Goal: Check status: Check status

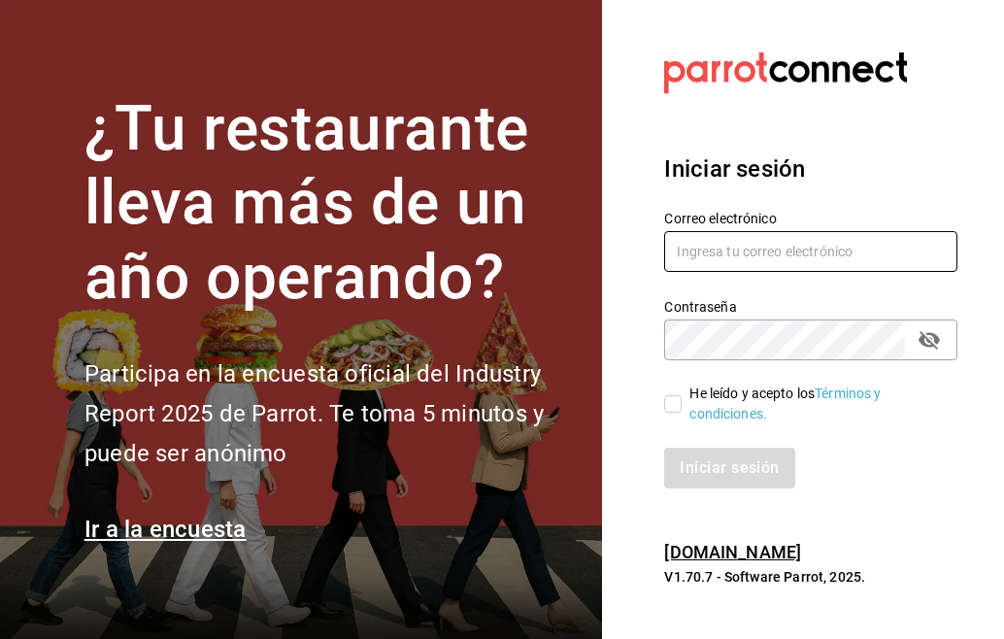
type input "[EMAIL_ADDRESS][DOMAIN_NAME]"
click at [675, 388] on label "He leído y acepto los Términos y condiciones." at bounding box center [803, 403] width 278 height 41
click at [675, 395] on input "He leído y acepto los Términos y condiciones." at bounding box center [672, 403] width 17 height 17
checkbox input "true"
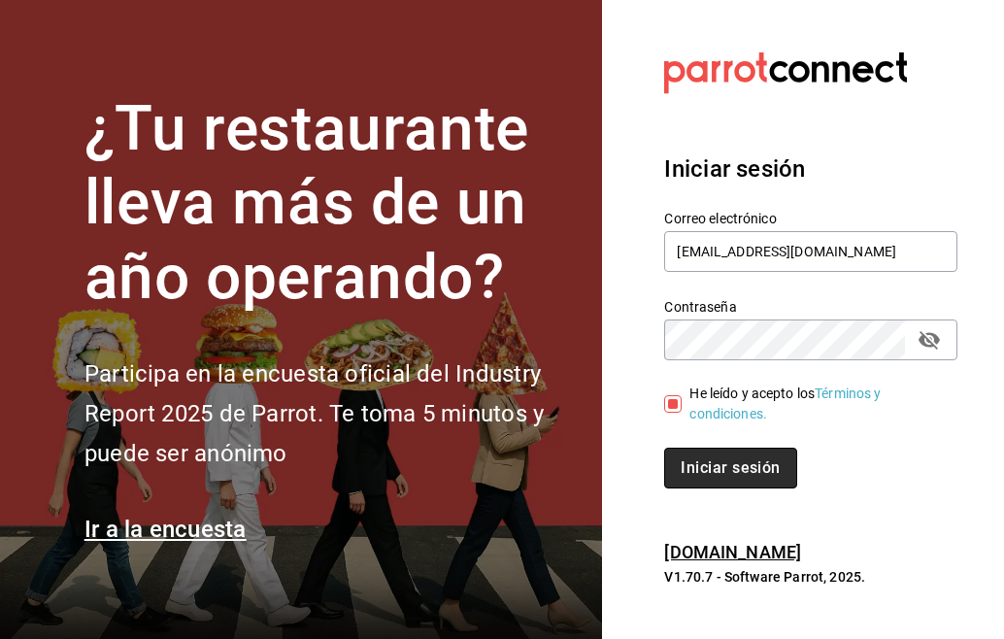
click at [727, 468] on font "Iniciar sesión" at bounding box center [729, 467] width 99 height 18
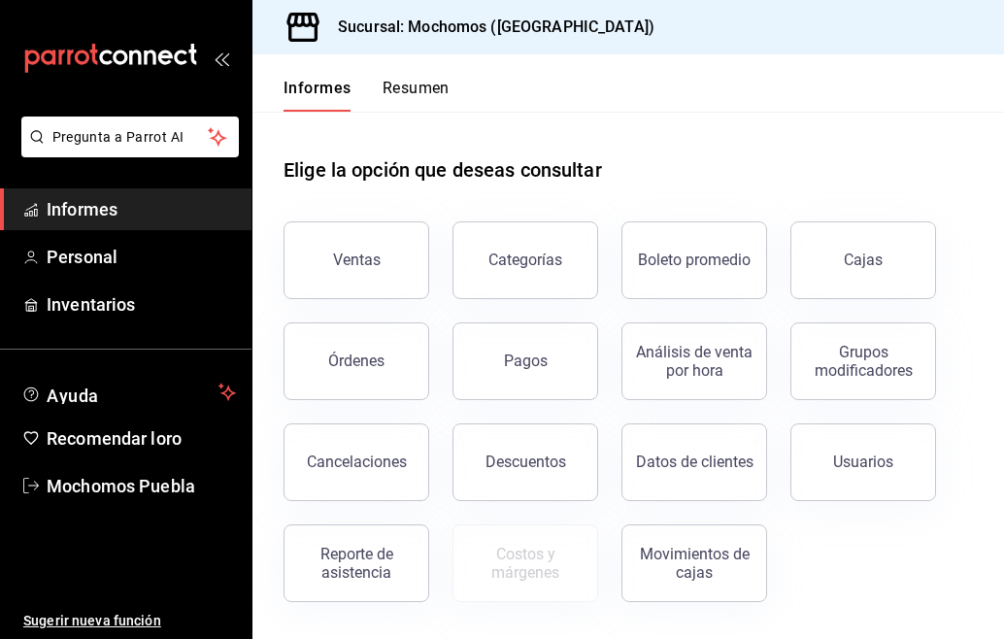
click at [399, 81] on font "Resumen" at bounding box center [415, 88] width 67 height 18
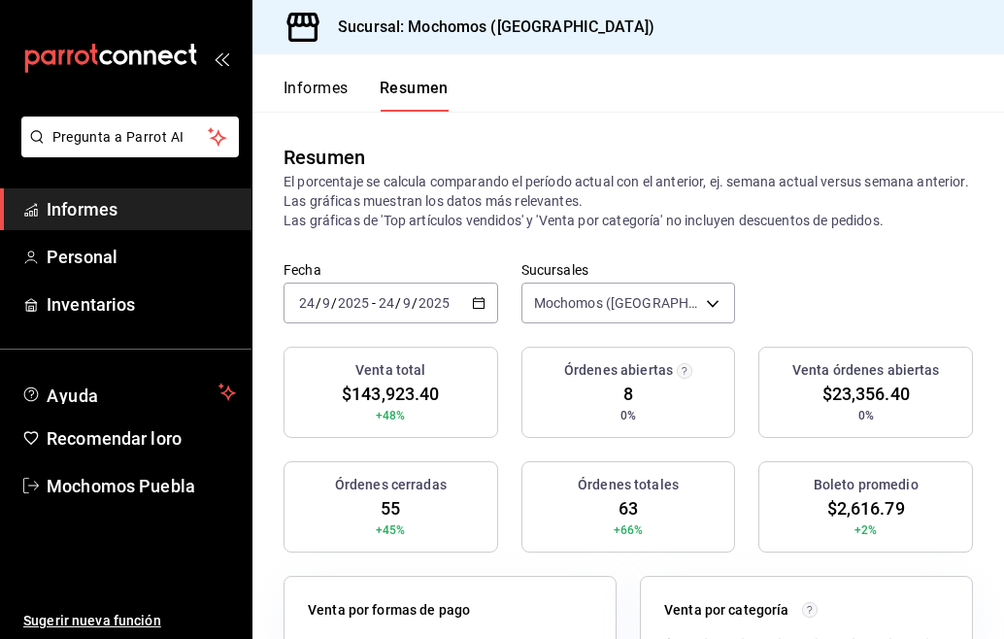
click at [473, 314] on div "2025-09-24 24 / 9 / 2025 - 2025-09-24 24 / 9 / 2025" at bounding box center [390, 302] width 215 height 41
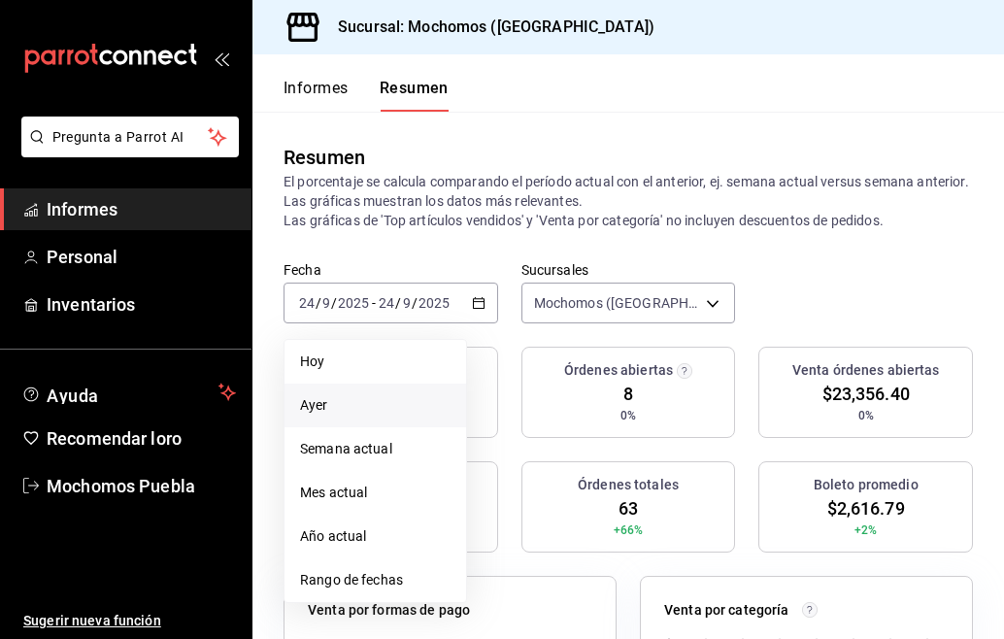
click at [348, 397] on span "Ayer" at bounding box center [375, 405] width 150 height 20
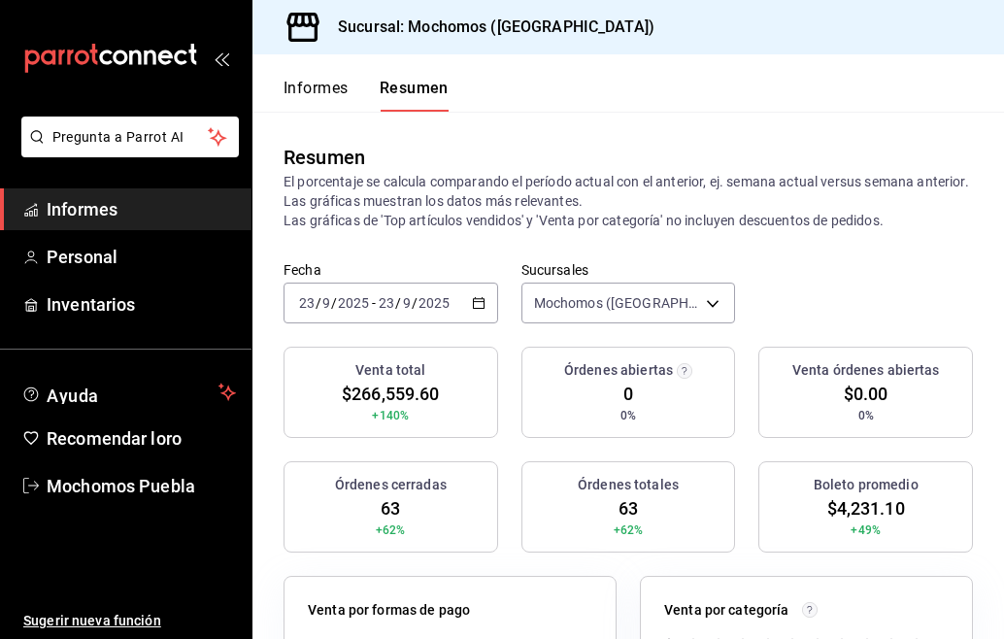
click at [472, 291] on div "2025-09-23 23 / 9 / 2025 - 2025-09-23 23 / 9 / 2025" at bounding box center [390, 302] width 215 height 41
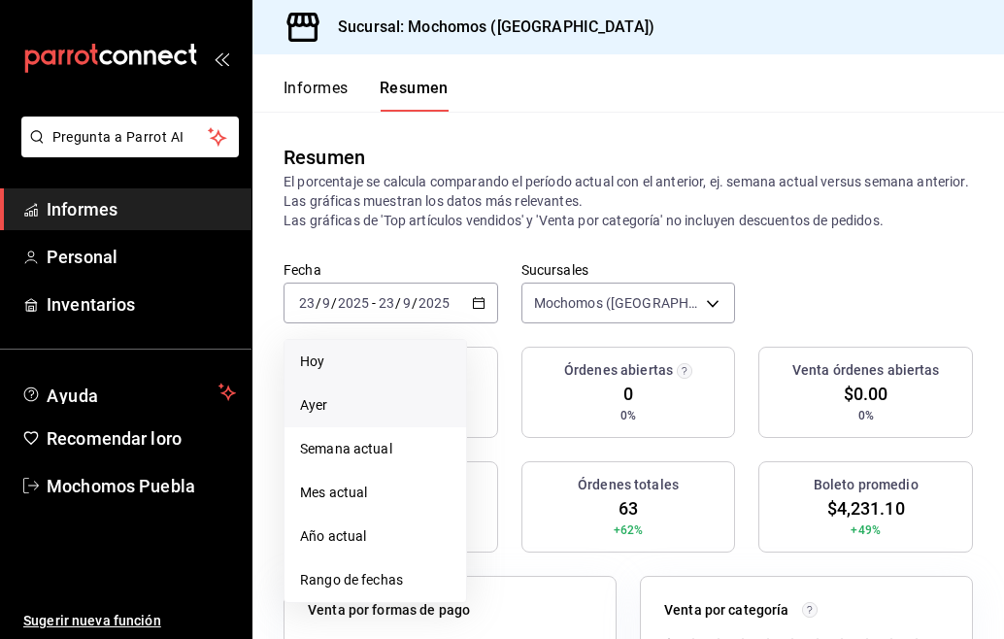
click at [343, 367] on span "Hoy" at bounding box center [375, 361] width 150 height 20
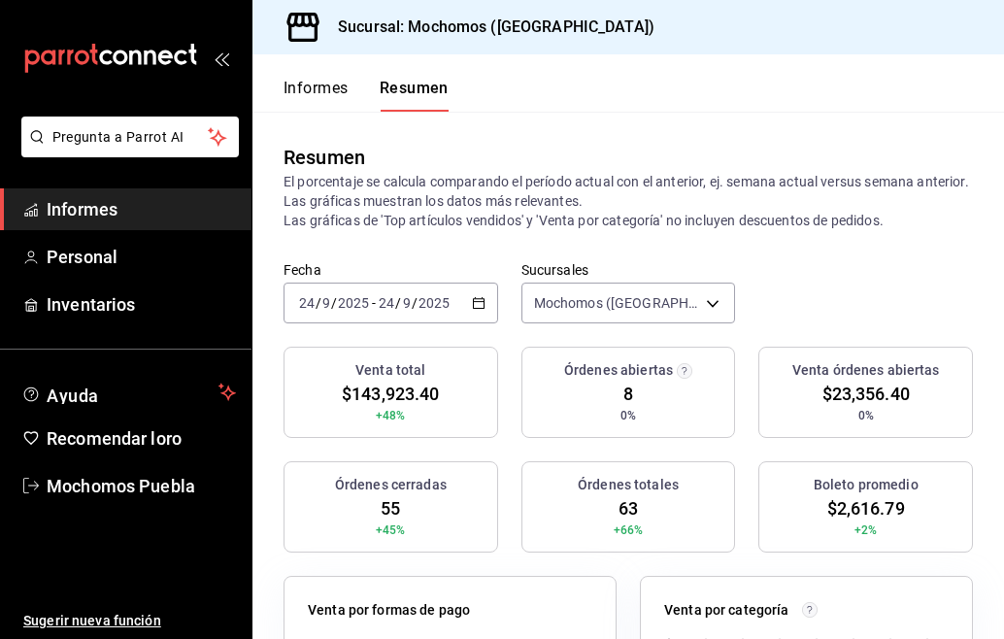
click at [472, 306] on icon "button" at bounding box center [479, 303] width 14 height 14
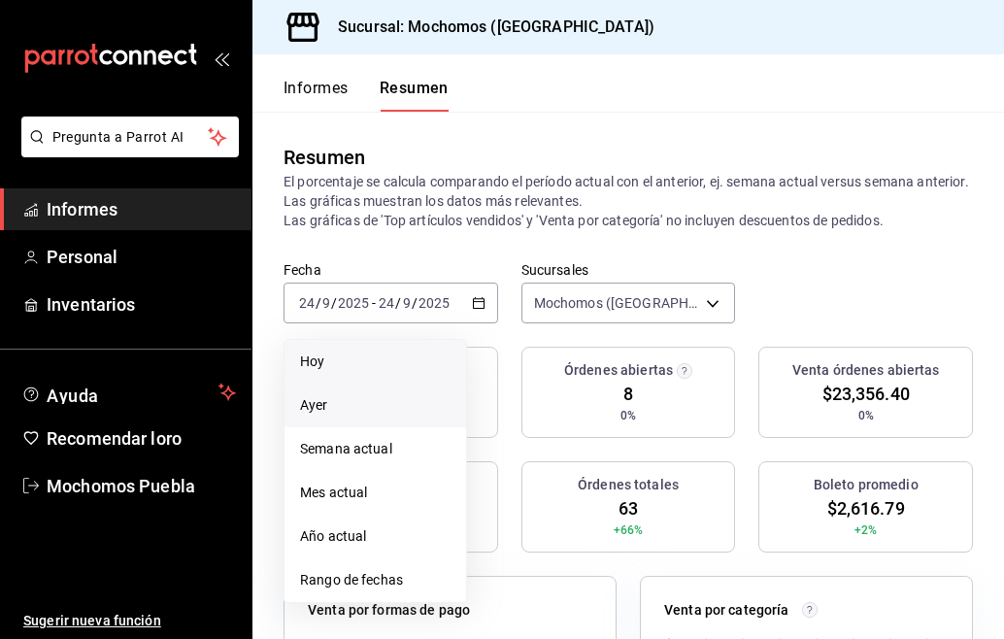
click at [376, 409] on span "Ayer" at bounding box center [375, 405] width 150 height 20
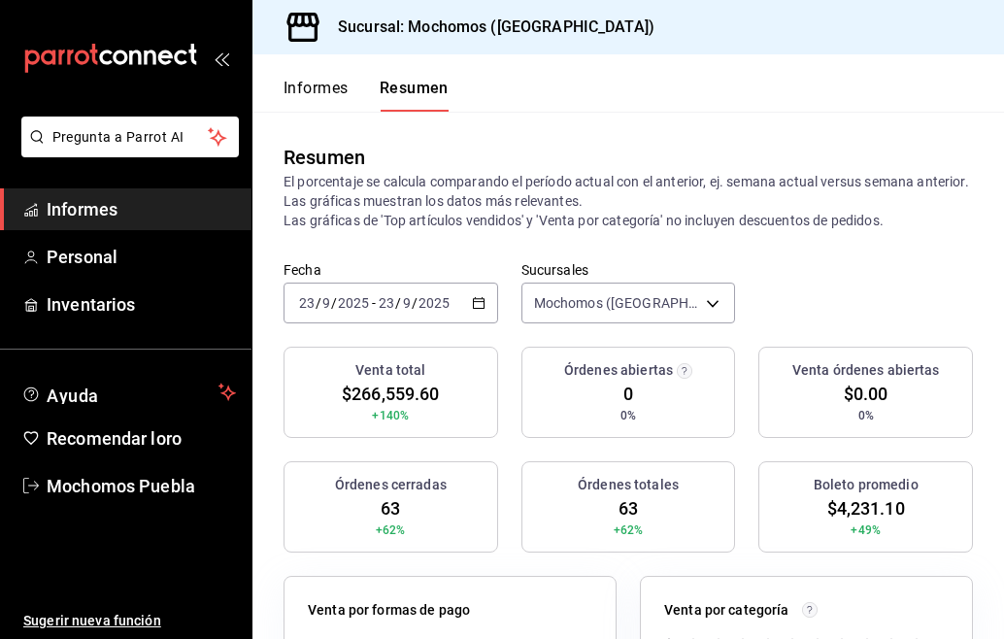
click at [477, 302] on icon "button" at bounding box center [479, 303] width 14 height 14
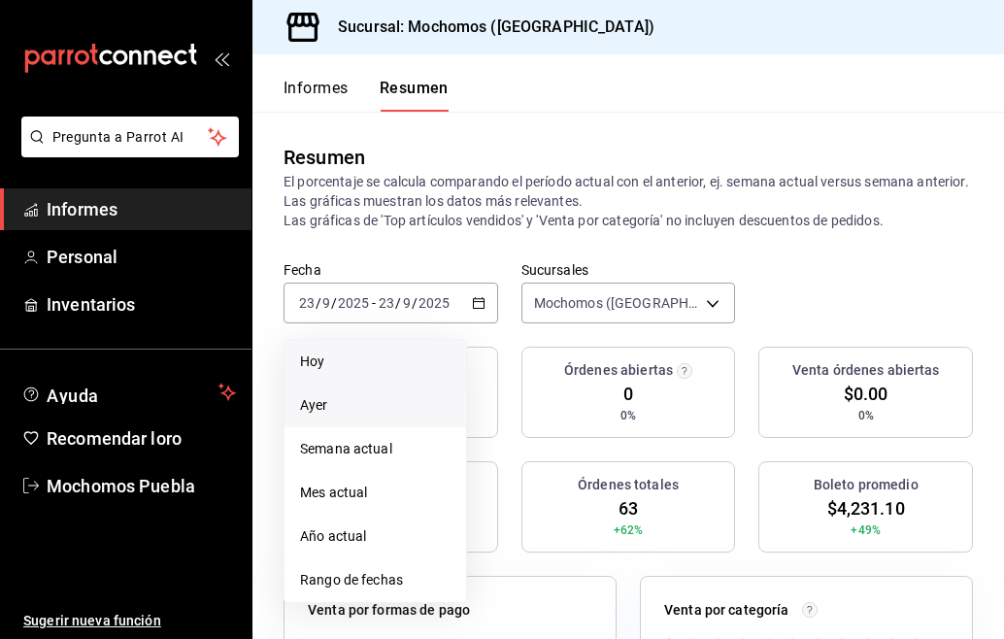
click at [342, 364] on span "Hoy" at bounding box center [375, 361] width 150 height 20
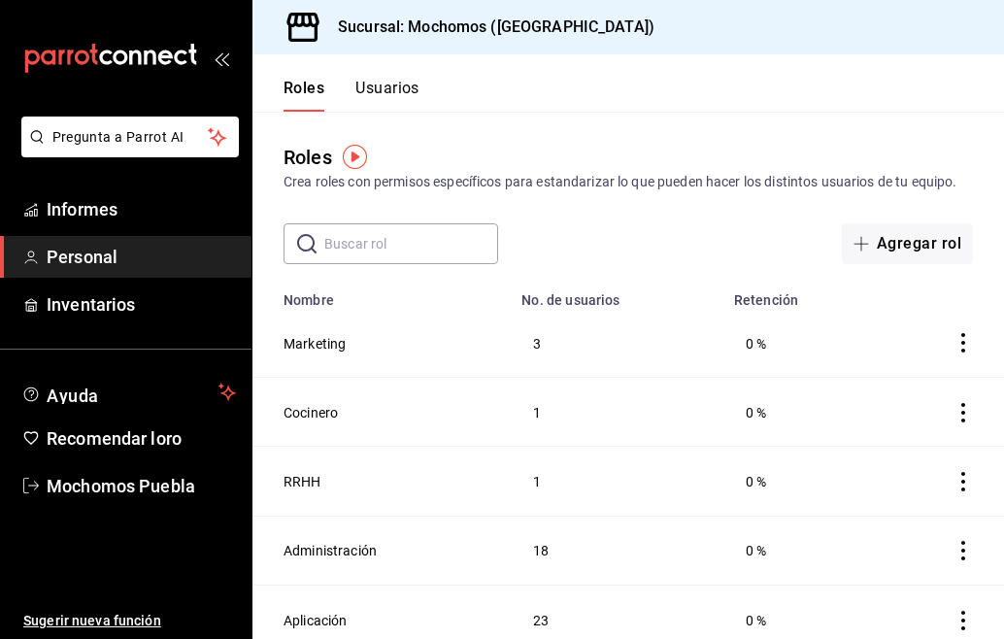
click at [149, 186] on li "Pregunta a Parrot AI" at bounding box center [126, 152] width 236 height 72
click at [149, 193] on link "Informes" at bounding box center [125, 209] width 251 height 42
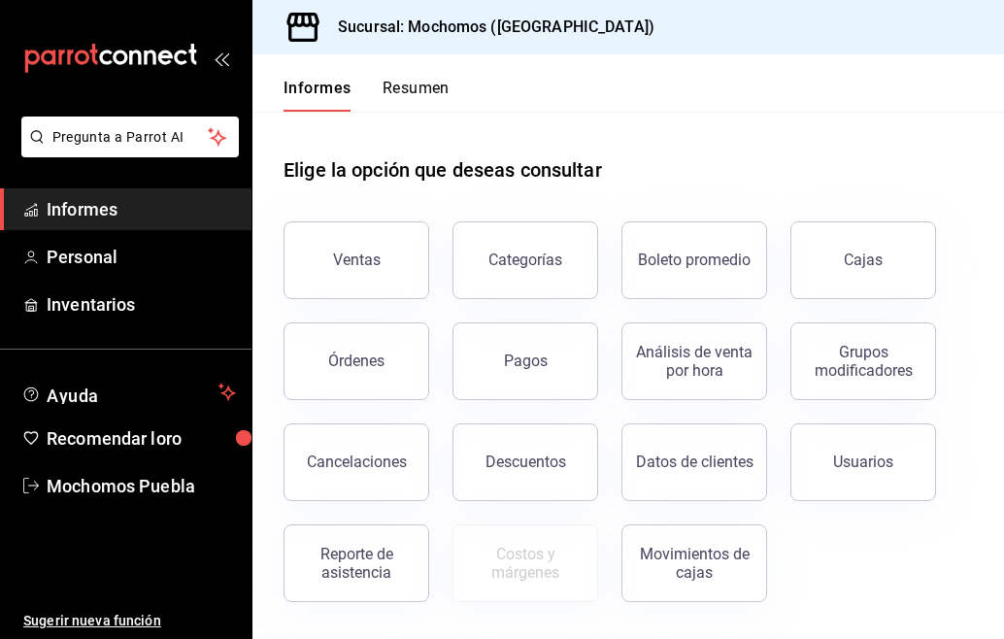
click at [422, 77] on div "Informes Resumen" at bounding box center [350, 82] width 197 height 57
click at [415, 92] on font "Resumen" at bounding box center [415, 88] width 67 height 18
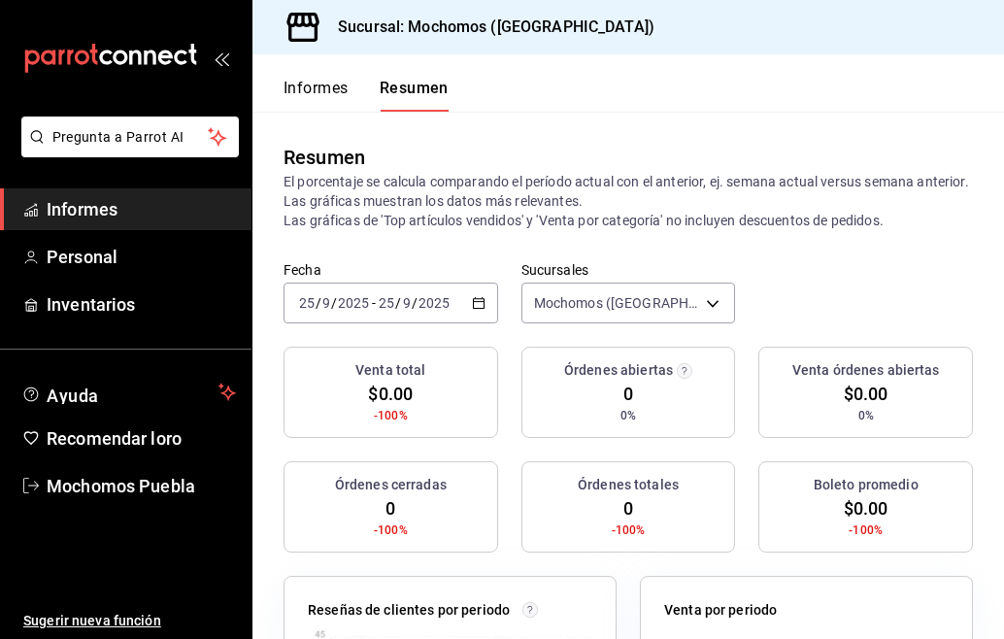
click at [472, 309] on icon "button" at bounding box center [479, 303] width 14 height 14
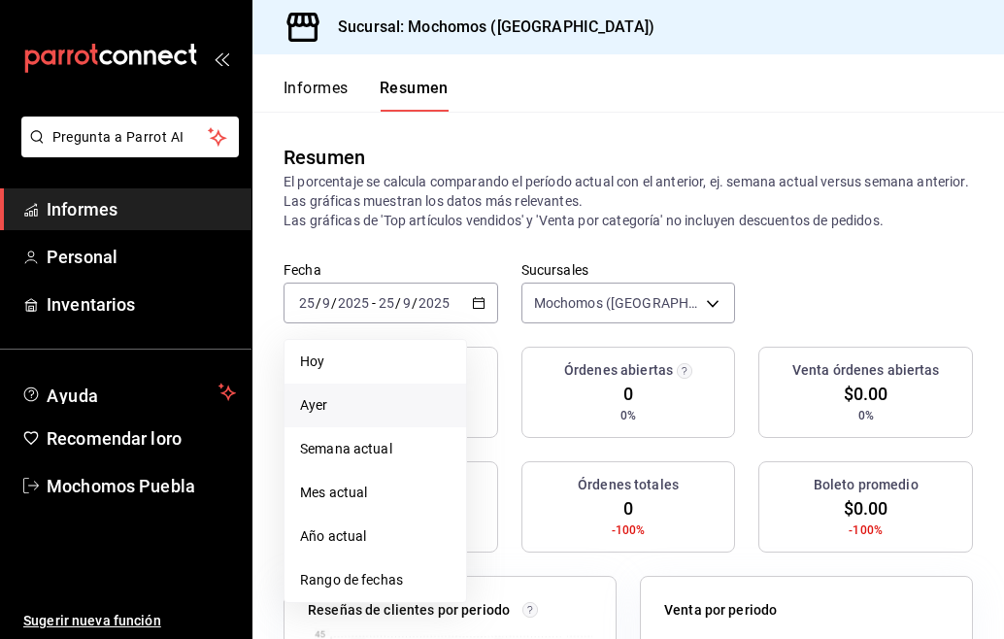
click at [358, 404] on span "Ayer" at bounding box center [375, 405] width 150 height 20
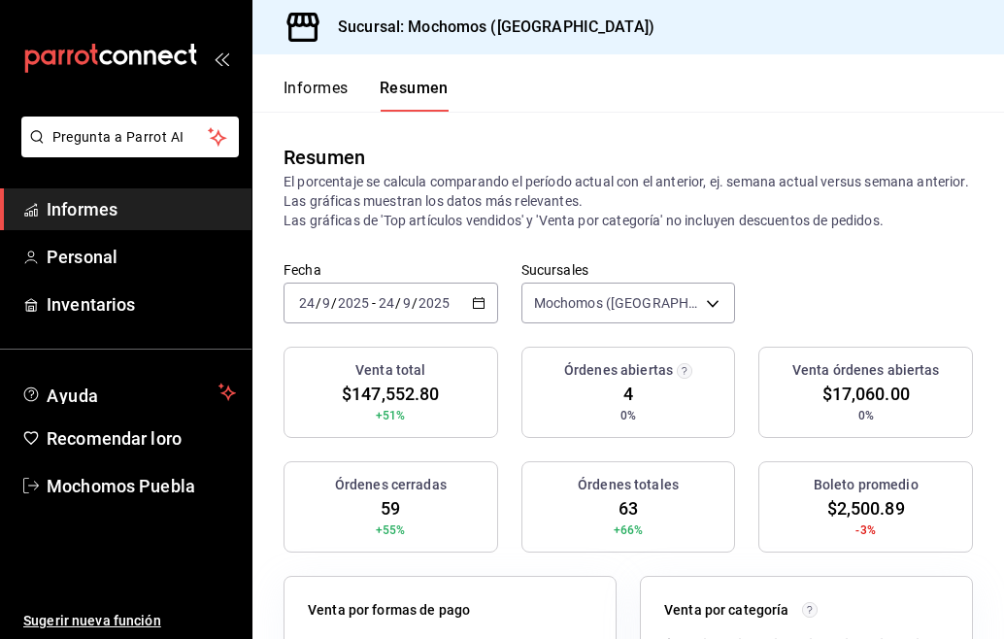
click at [473, 310] on div "[DATE] [DATE] - [DATE] [DATE]" at bounding box center [390, 302] width 215 height 41
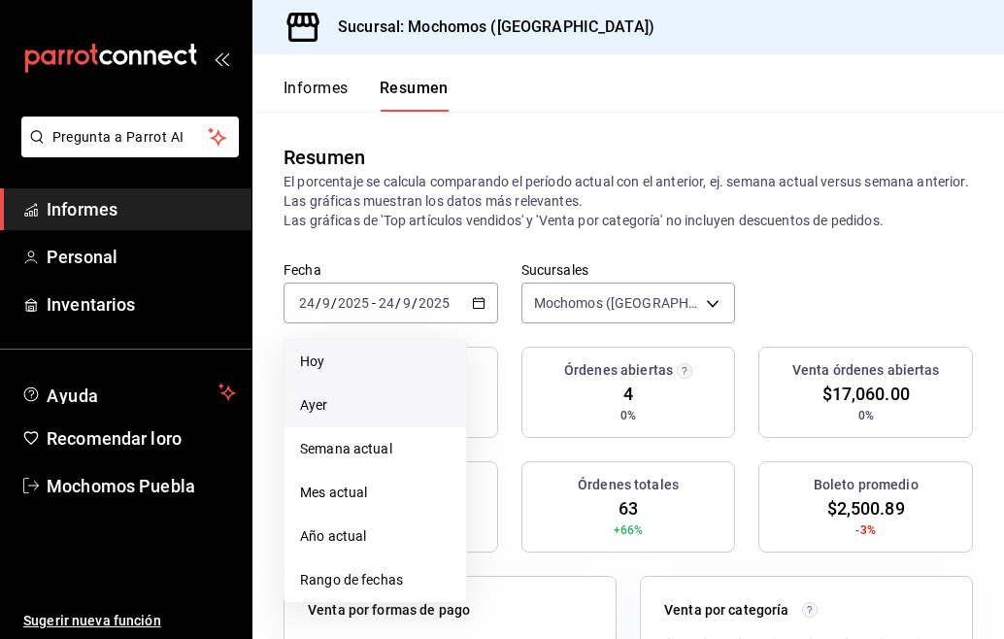
click at [379, 357] on span "Hoy" at bounding box center [375, 361] width 150 height 20
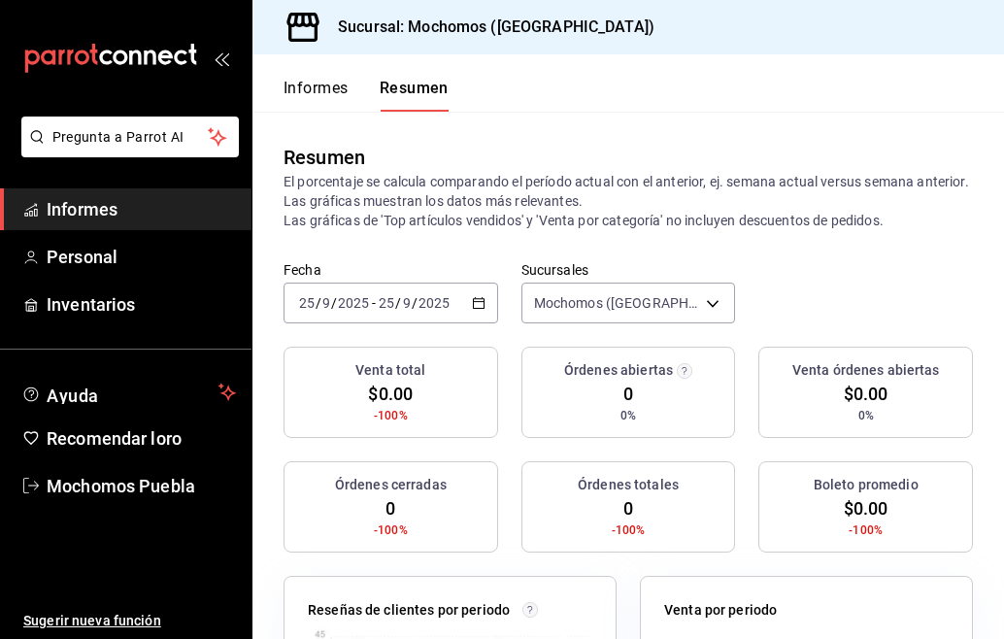
click at [471, 310] on div "[DATE] [DATE] - [DATE] [DATE]" at bounding box center [390, 302] width 215 height 41
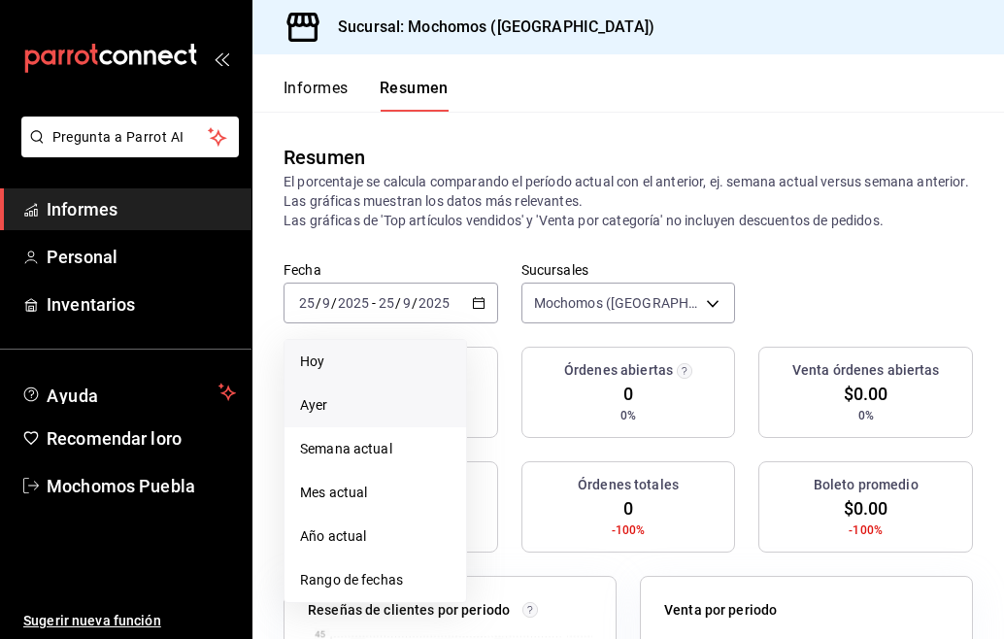
click at [344, 399] on span "Ayer" at bounding box center [375, 405] width 150 height 20
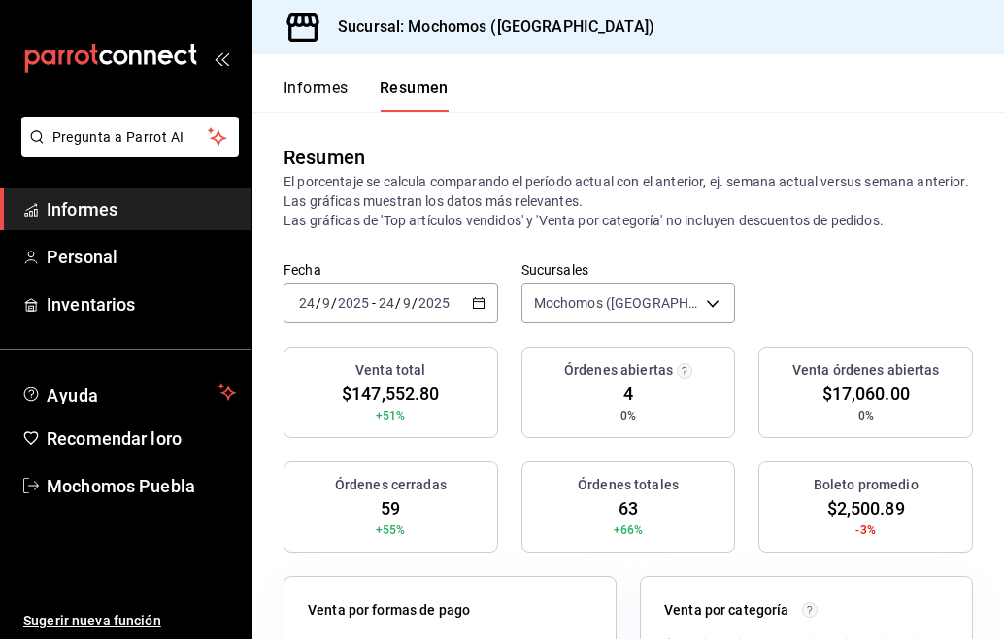
click at [464, 302] on div "[DATE] [DATE] - [DATE] [DATE]" at bounding box center [390, 302] width 215 height 41
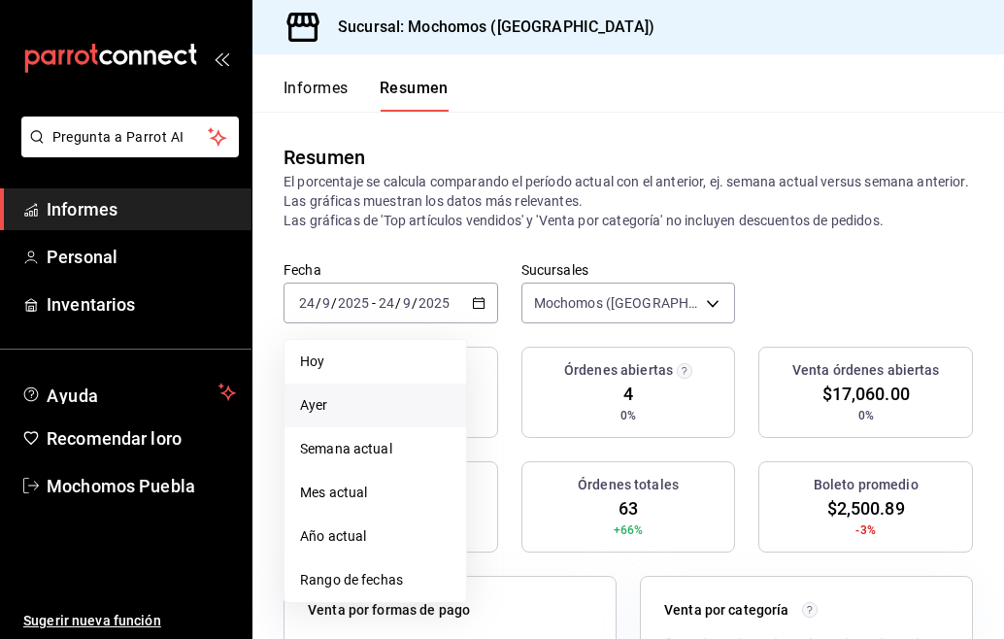
click at [407, 402] on span "Ayer" at bounding box center [375, 405] width 150 height 20
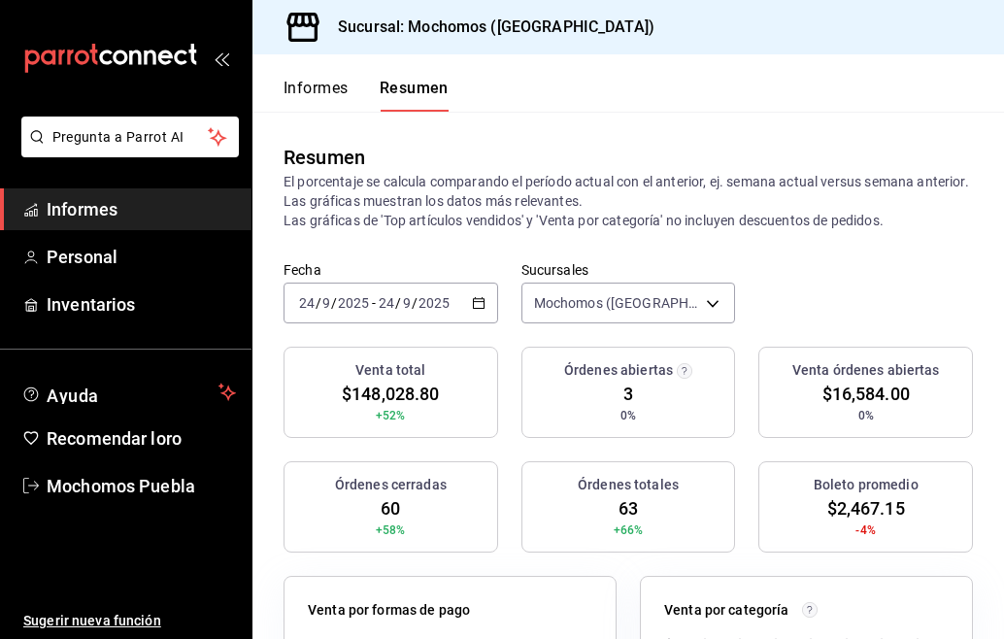
click at [475, 299] on \(Stroke\) "button" at bounding box center [479, 303] width 12 height 11
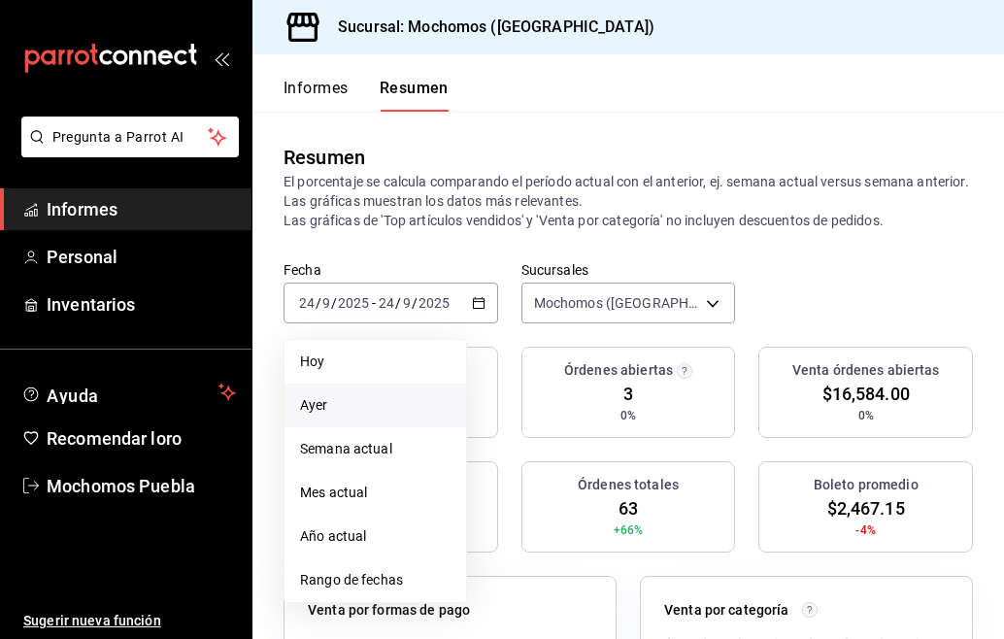
click at [385, 418] on li "Ayer" at bounding box center [375, 405] width 182 height 44
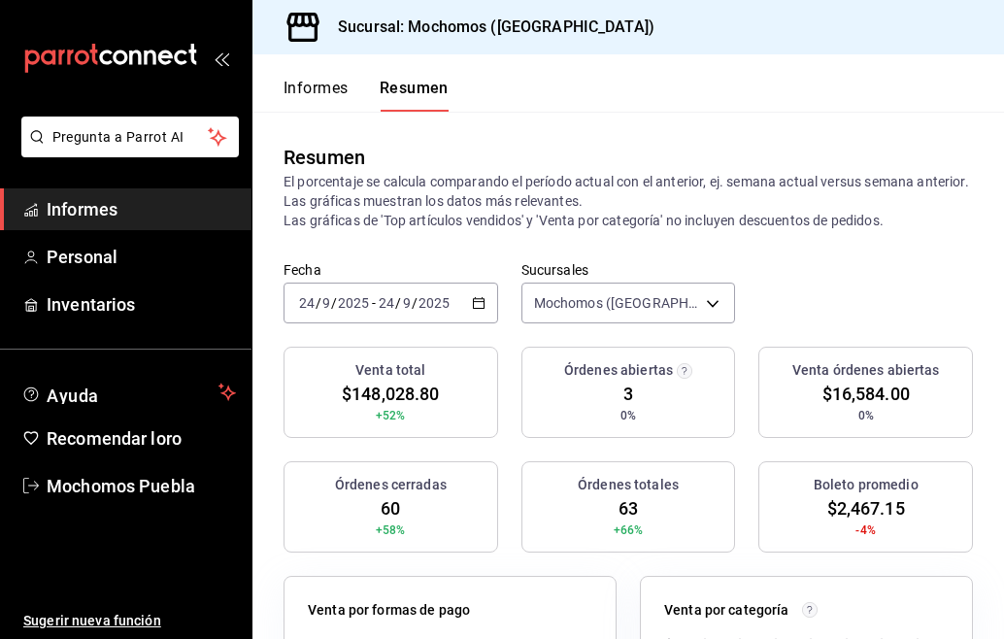
click at [477, 302] on icon "button" at bounding box center [479, 303] width 14 height 14
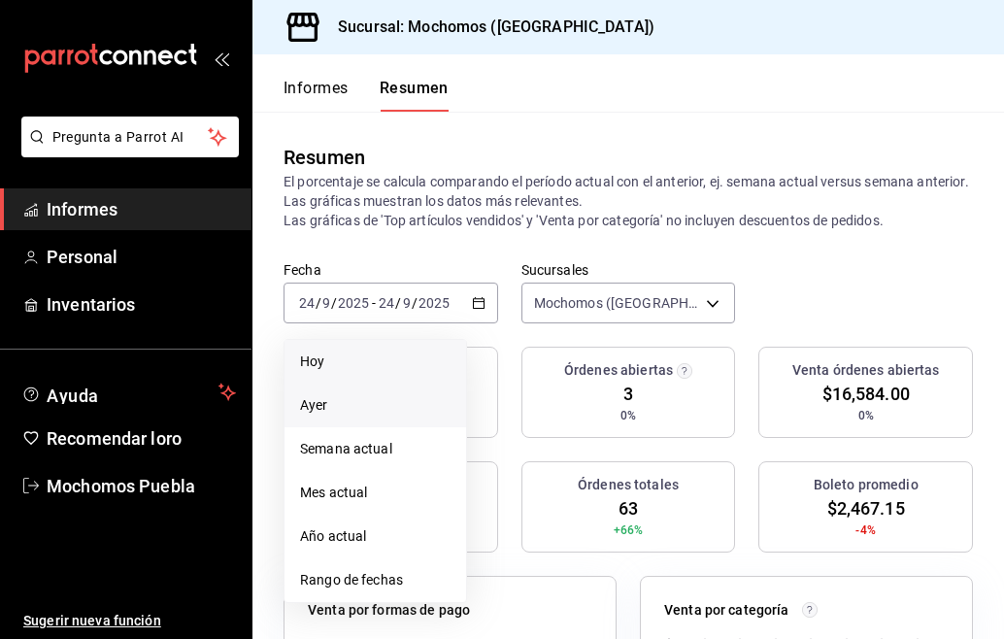
click at [373, 366] on span "Hoy" at bounding box center [375, 361] width 150 height 20
